Goal: Check status: Check status

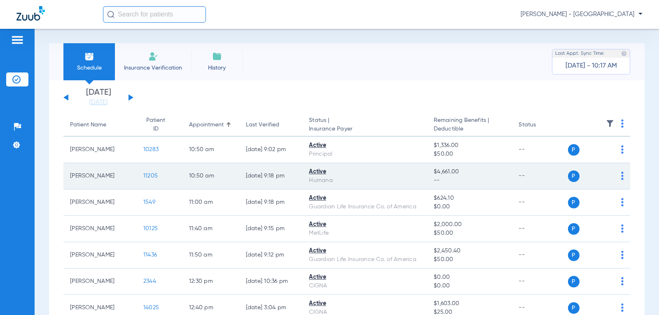
click at [143, 175] on span "11205" at bounding box center [150, 176] width 14 height 6
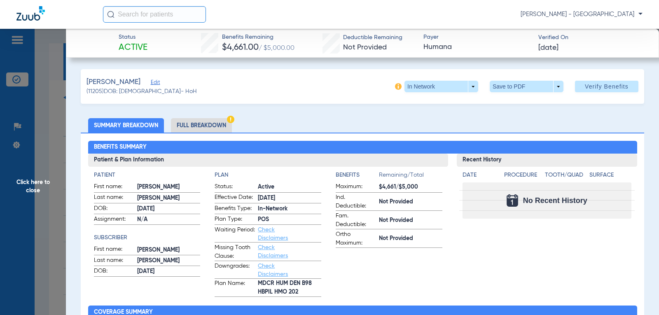
click at [16, 190] on span "Click here to close" at bounding box center [33, 186] width 66 height 315
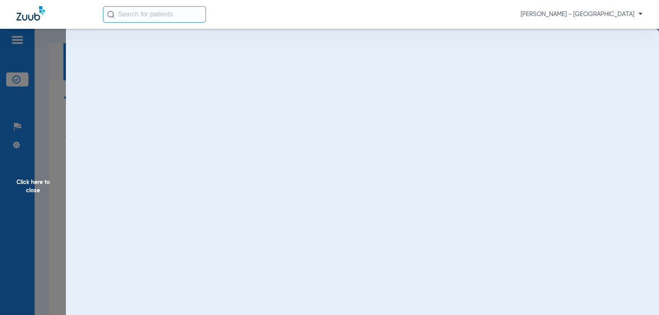
click at [23, 186] on span "Click here to close" at bounding box center [33, 186] width 66 height 315
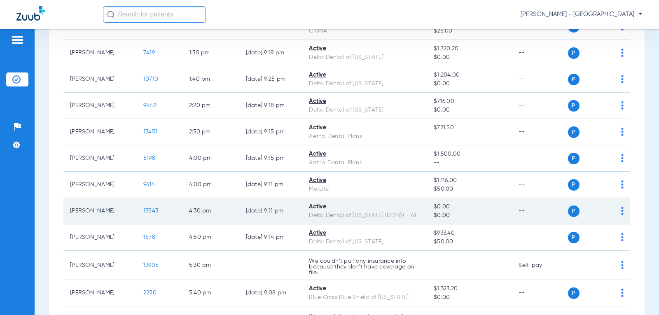
scroll to position [288, 0]
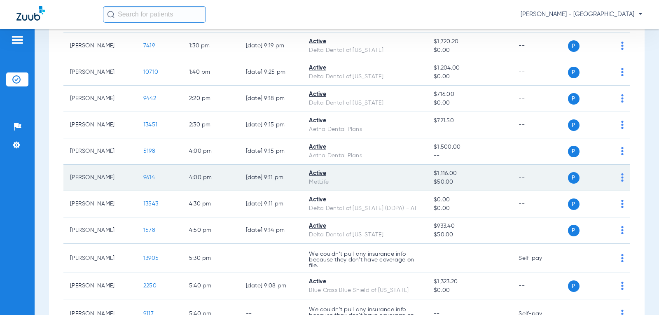
click at [143, 180] on span "9614" at bounding box center [149, 178] width 12 height 6
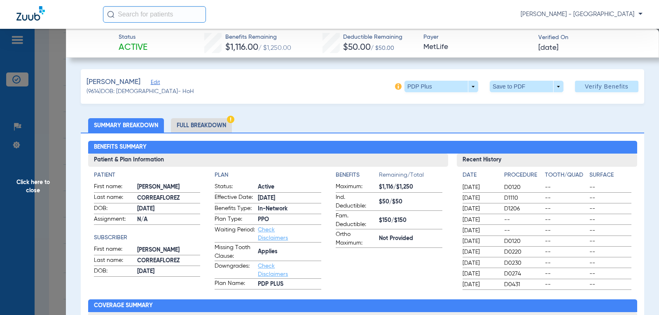
click at [29, 181] on span "Click here to close" at bounding box center [33, 186] width 66 height 315
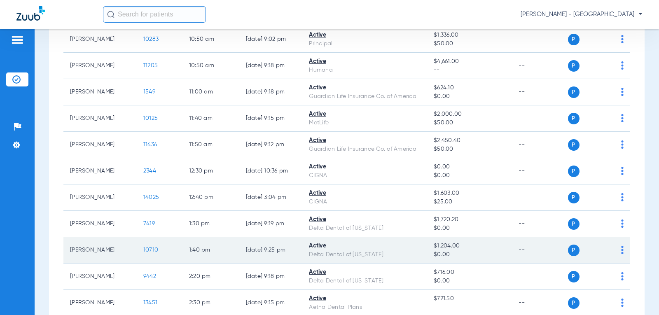
scroll to position [0, 0]
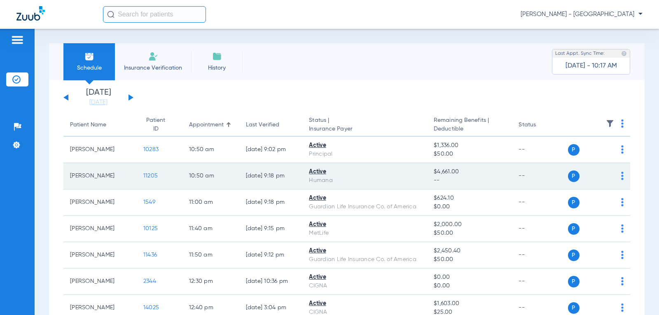
click at [145, 176] on span "11205" at bounding box center [150, 176] width 14 height 6
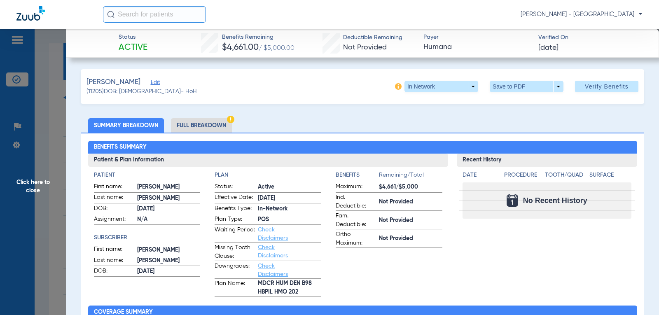
click at [37, 181] on span "Click here to close" at bounding box center [33, 186] width 66 height 315
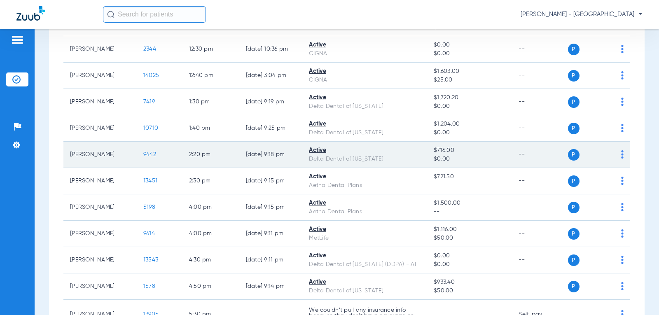
scroll to position [247, 0]
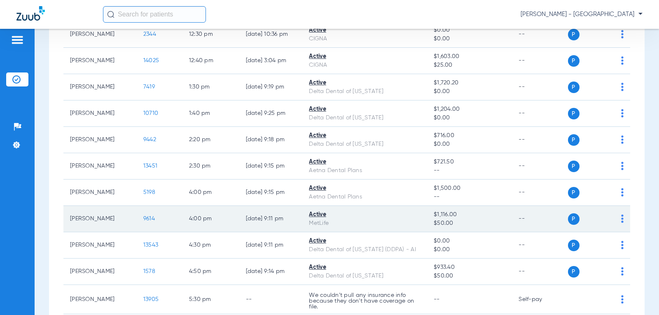
click at [147, 220] on span "9614" at bounding box center [149, 219] width 12 height 6
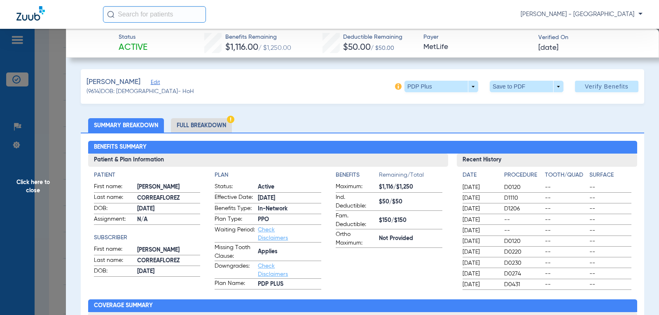
click at [32, 189] on span "Click here to close" at bounding box center [33, 186] width 66 height 315
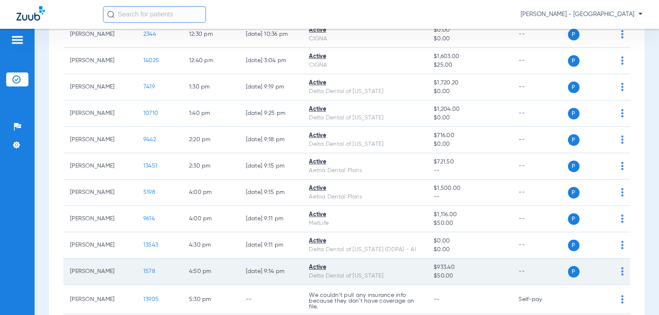
click at [144, 272] on span "1578" at bounding box center [149, 272] width 12 height 6
